Goal: Information Seeking & Learning: Learn about a topic

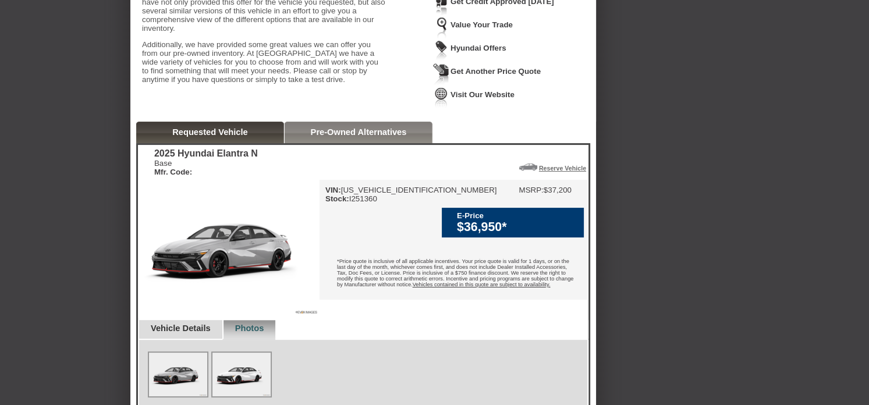
scroll to position [94, 0]
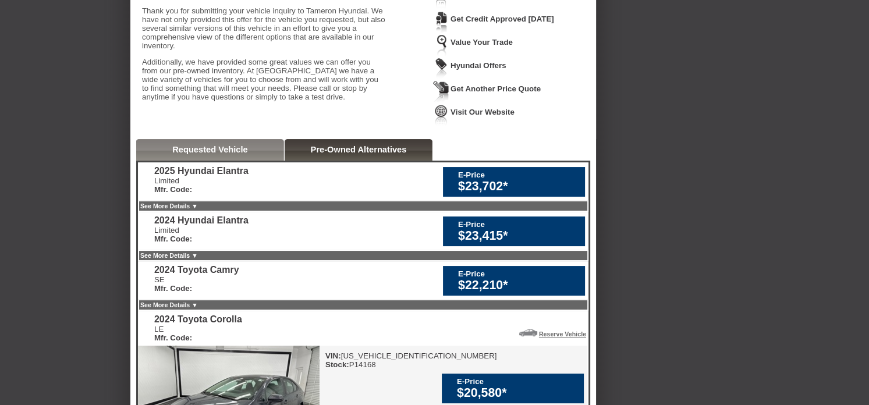
scroll to position [12, 0]
